Goal: Find specific page/section: Find specific page/section

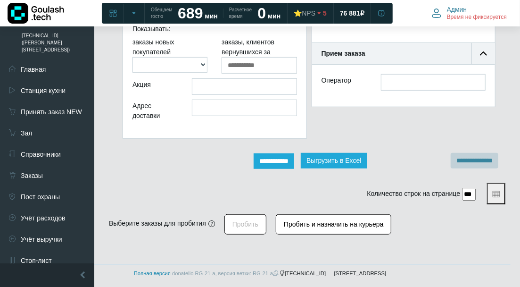
scroll to position [256, 0]
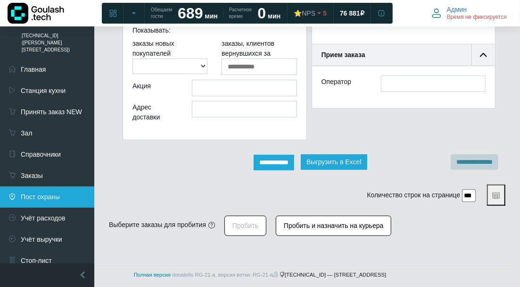
click at [55, 186] on link "Пост охраны" at bounding box center [47, 196] width 94 height 21
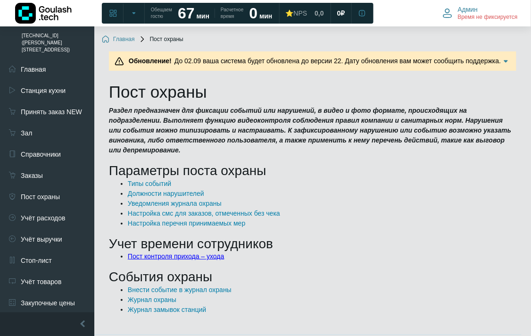
click at [177, 252] on link "Пост контроля прихода – ухода" at bounding box center [176, 256] width 97 height 8
